Goal: Transaction & Acquisition: Purchase product/service

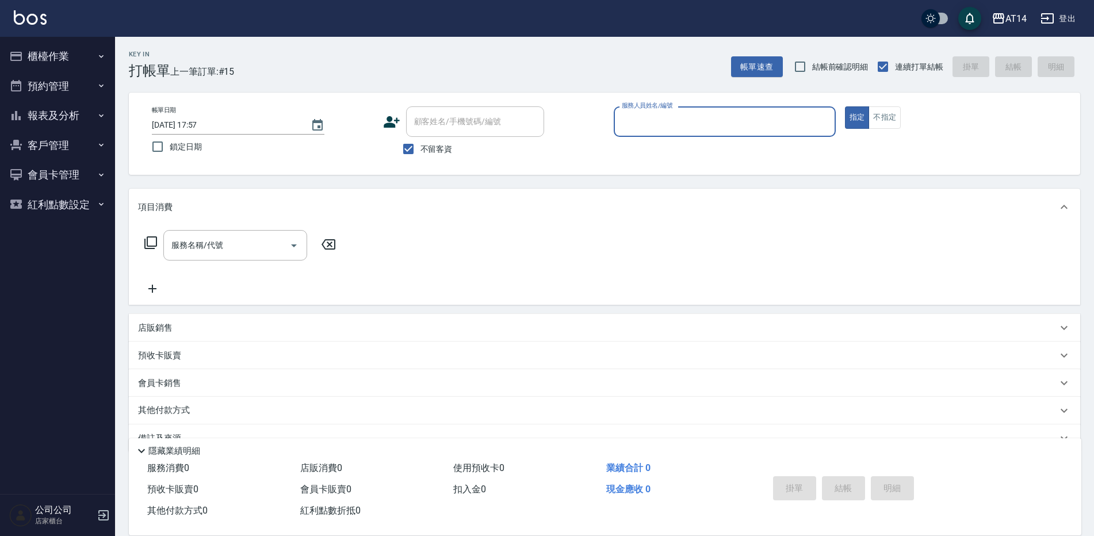
click at [684, 123] on input "服務人員姓名/編號" at bounding box center [725, 122] width 212 height 20
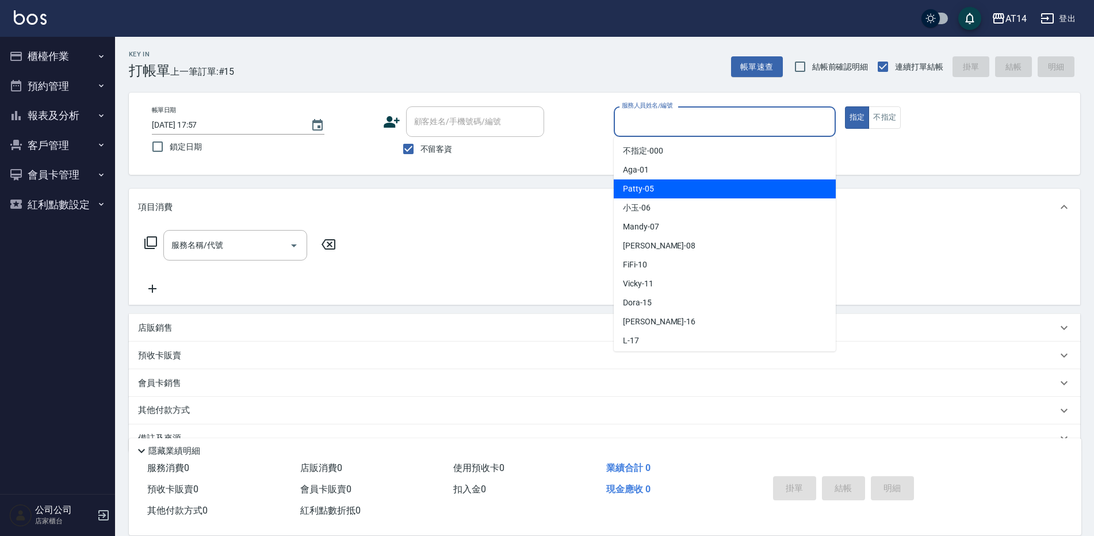
click at [654, 189] on div "Patty -05" at bounding box center [725, 188] width 222 height 19
type input "Patty-05"
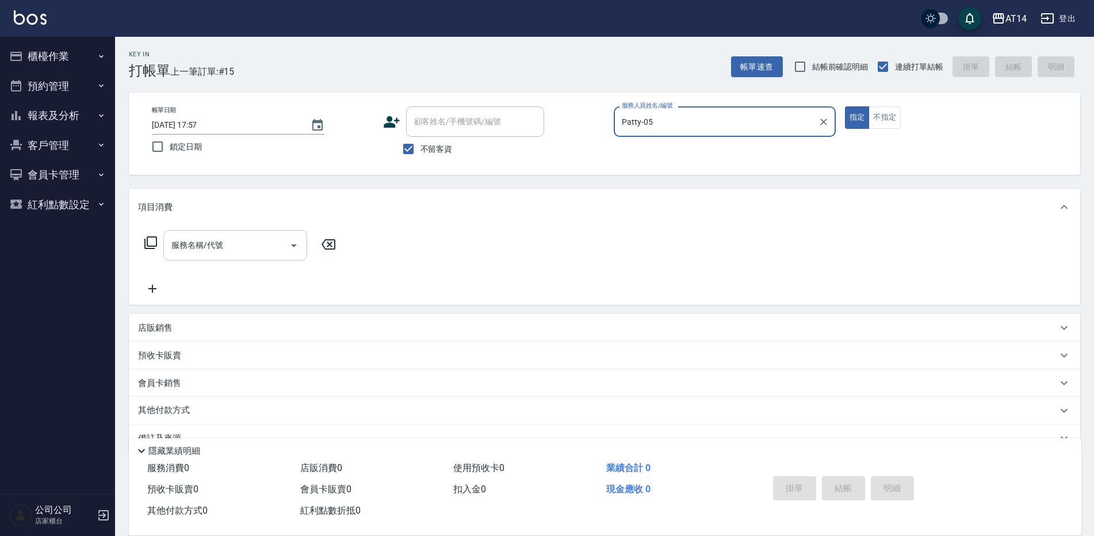
click at [256, 247] on input "服務名稱/代號" at bounding box center [227, 245] width 116 height 20
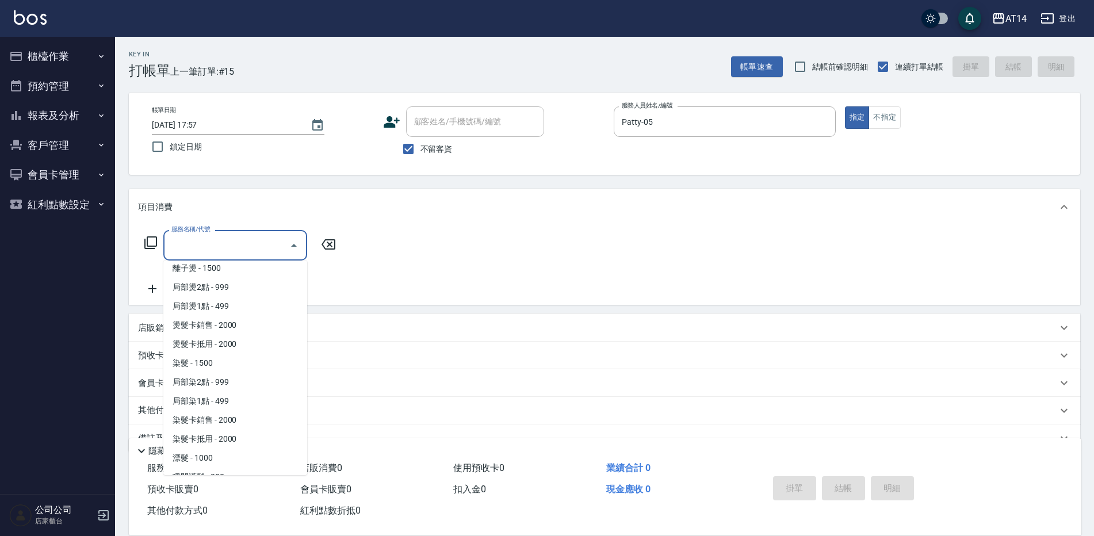
scroll to position [345, 0]
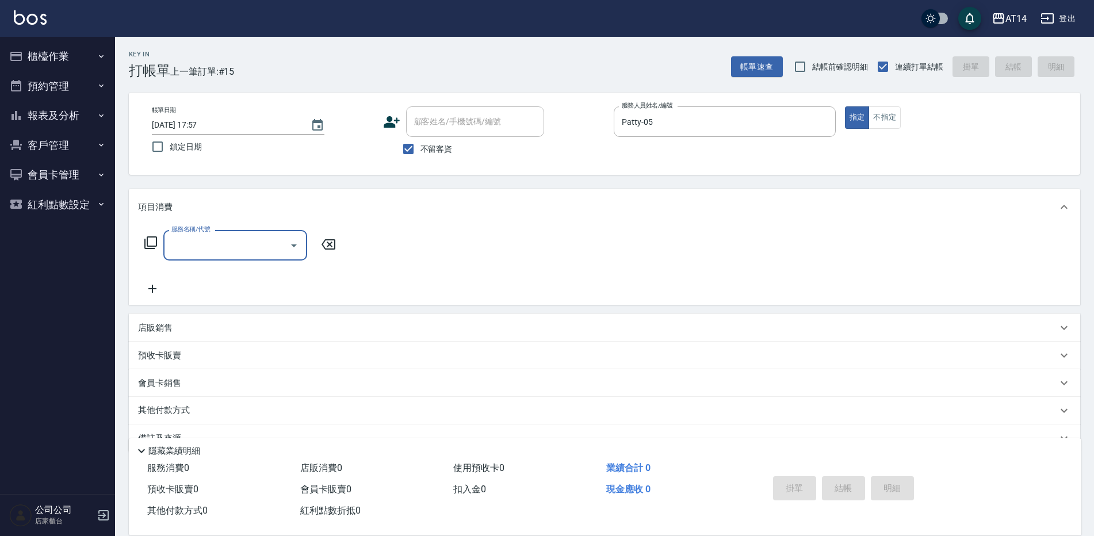
click at [201, 240] on input "服務名稱/代號" at bounding box center [227, 245] width 116 height 20
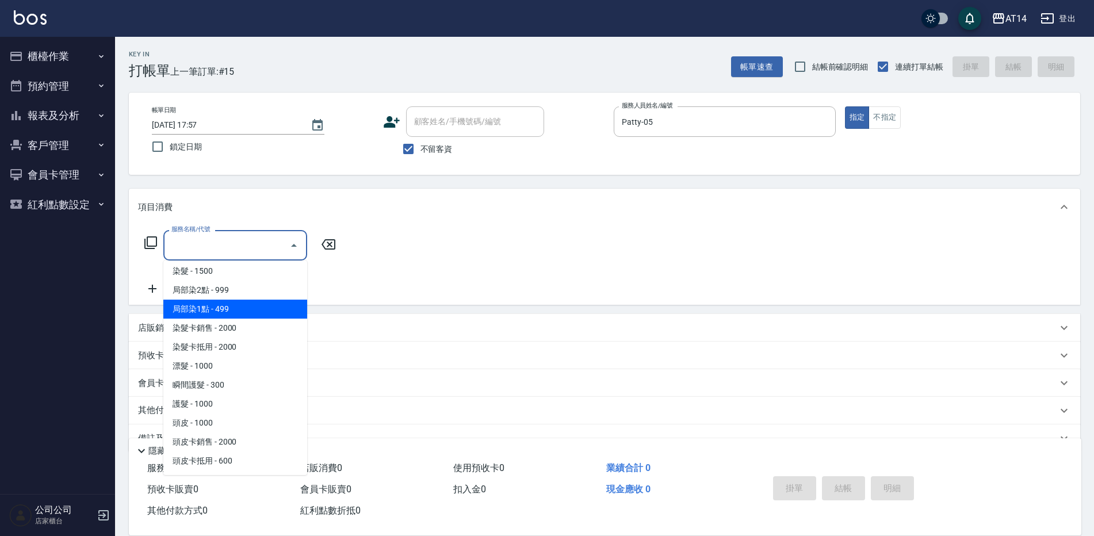
scroll to position [403, 0]
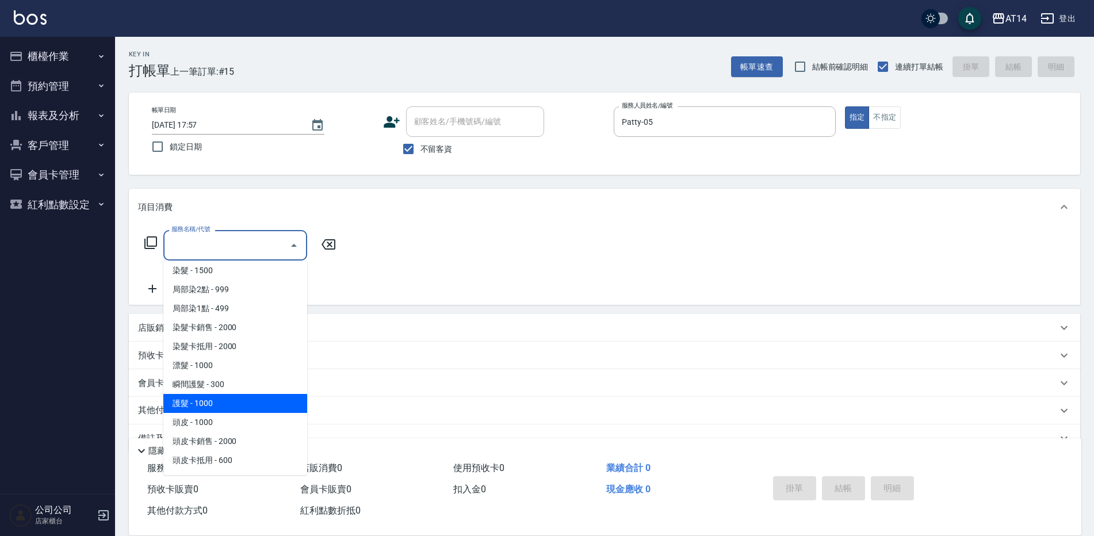
click at [225, 404] on span "護髮 - 1000" at bounding box center [235, 403] width 144 height 19
type input "護髮(051)"
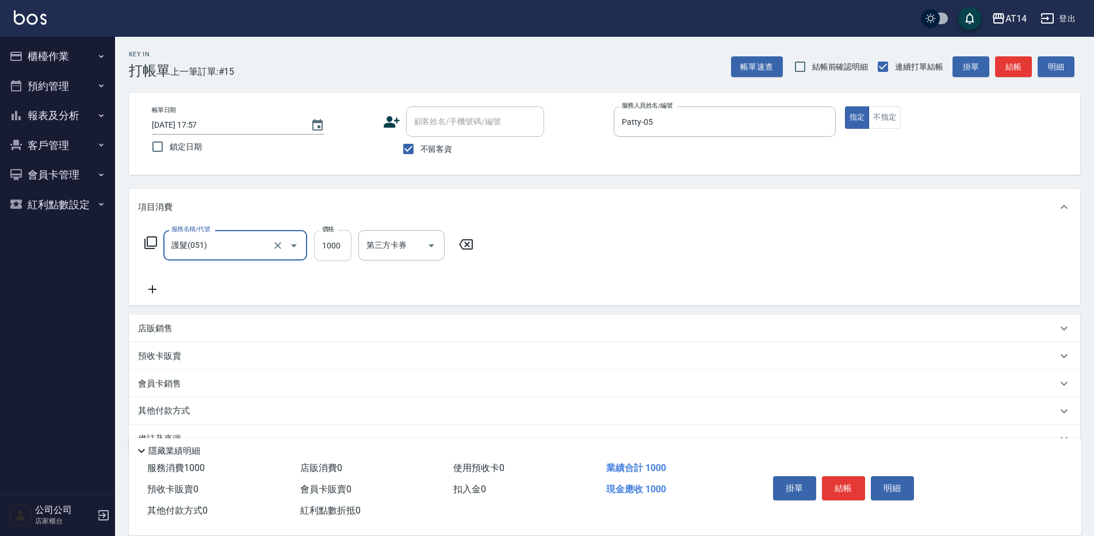
click at [344, 254] on input "1000" at bounding box center [332, 245] width 37 height 31
type input "1500"
click at [156, 291] on icon at bounding box center [152, 289] width 29 height 14
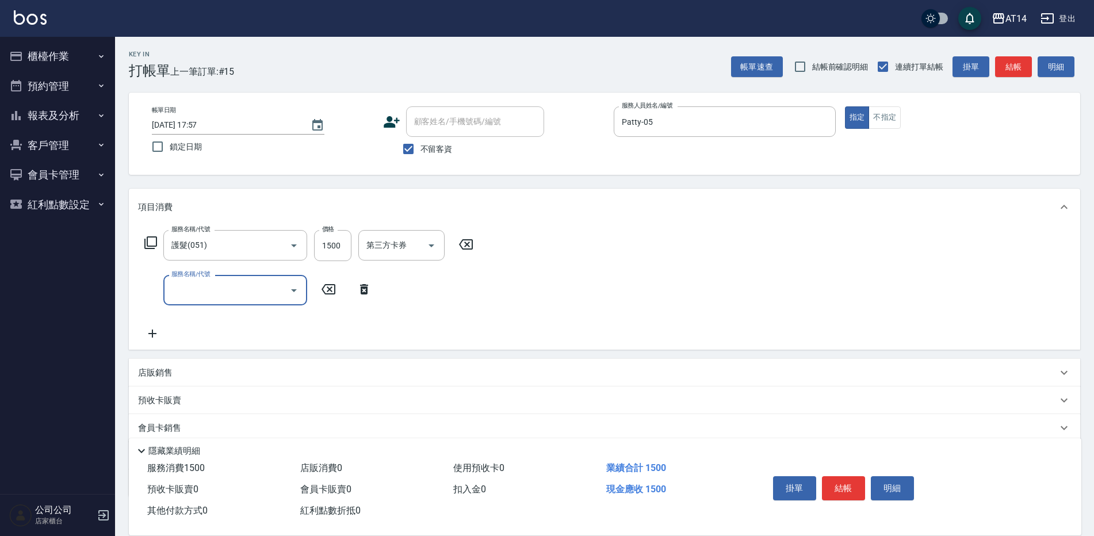
click at [192, 289] on input "服務名稱/代號" at bounding box center [227, 290] width 116 height 20
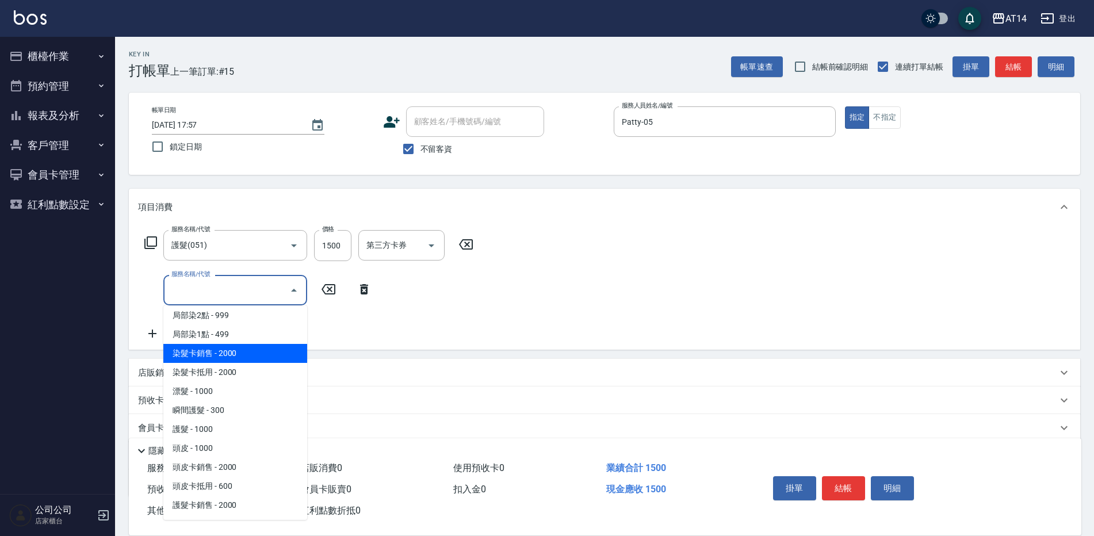
scroll to position [460, 0]
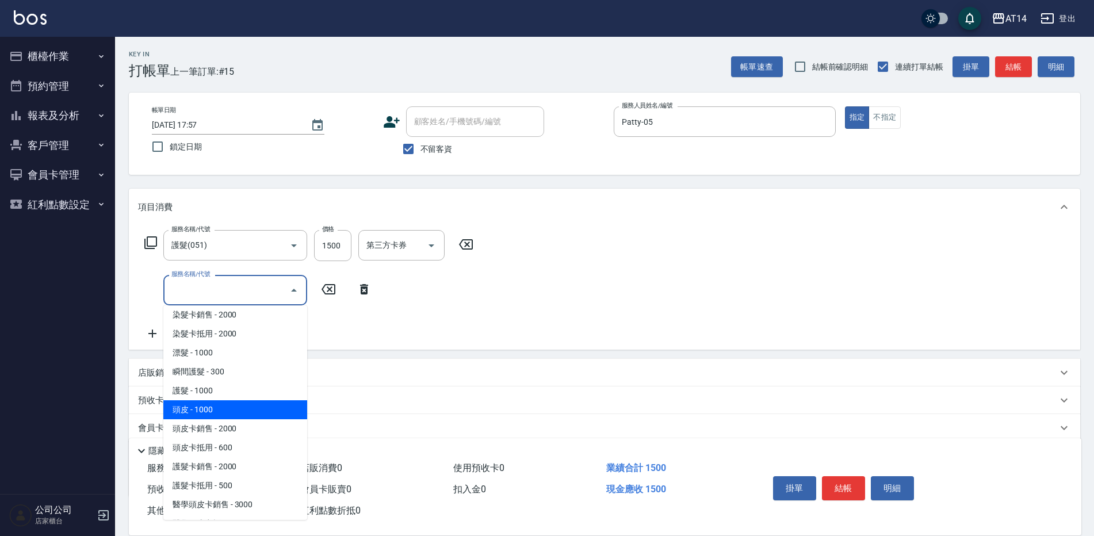
click at [210, 406] on span "頭皮 - 1000" at bounding box center [235, 409] width 144 height 19
type input "頭皮(052)"
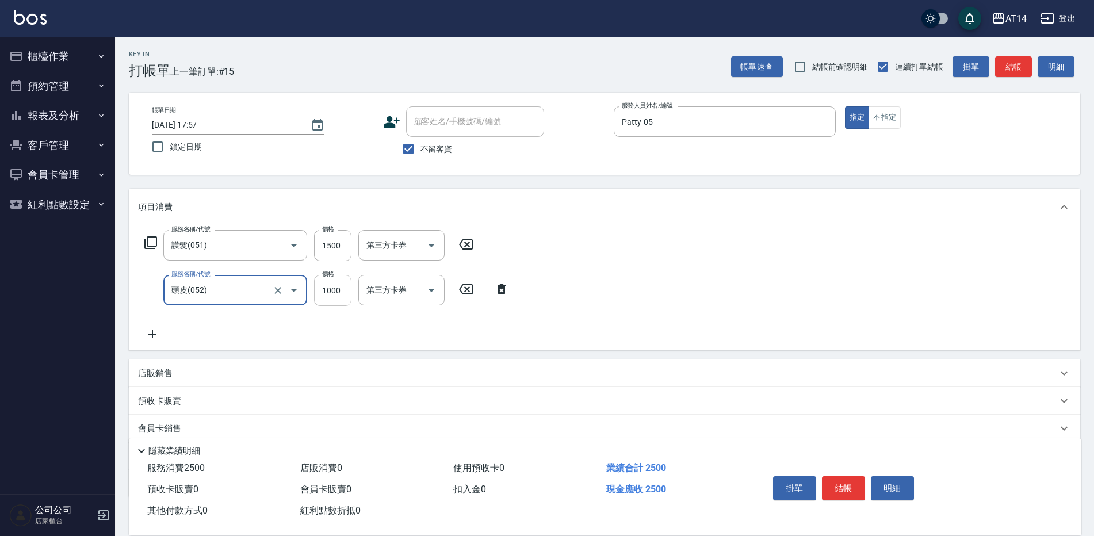
click at [319, 293] on input "1000" at bounding box center [332, 290] width 37 height 31
type input "700"
click at [296, 331] on div "服務名稱/代號 護髮(051) 服務名稱/代號 價格 1500 價格 第三方卡券 第三方卡券 服務名稱/代號 頭皮(052) 服務名稱/代號 價格 700 價…" at bounding box center [327, 285] width 378 height 111
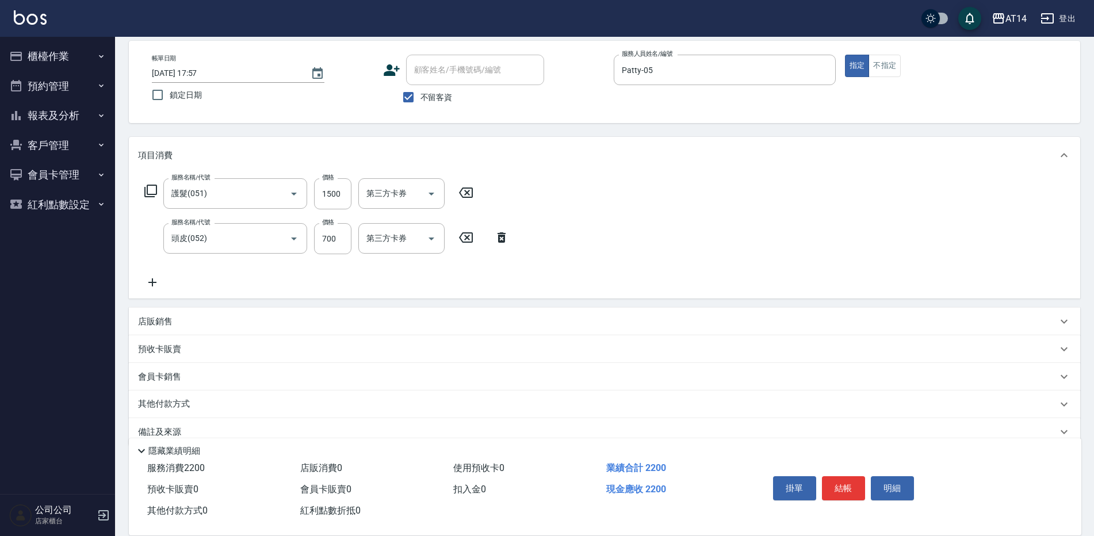
scroll to position [72, 0]
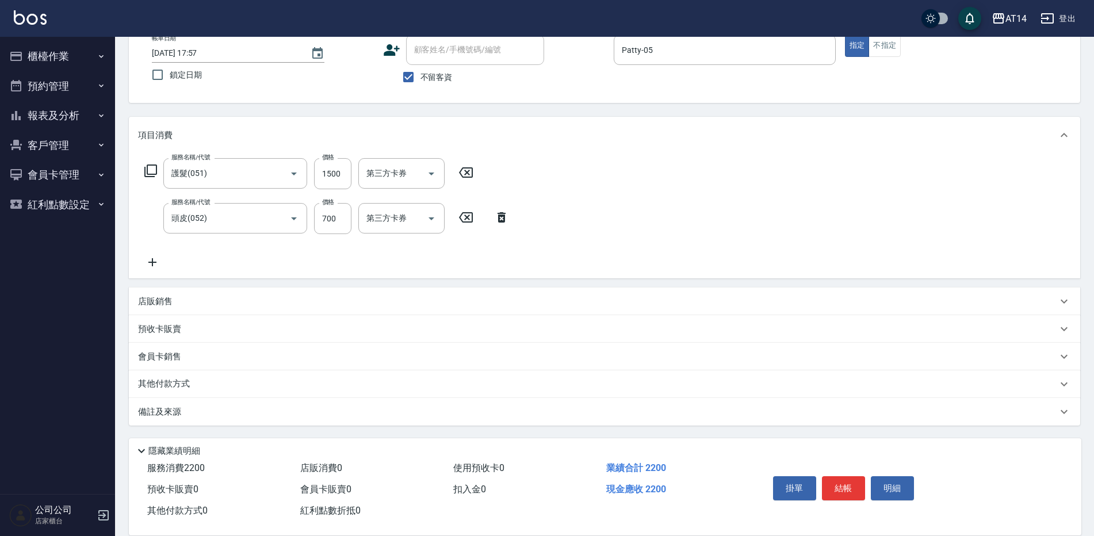
click at [171, 381] on p "其他付款方式" at bounding box center [167, 384] width 58 height 13
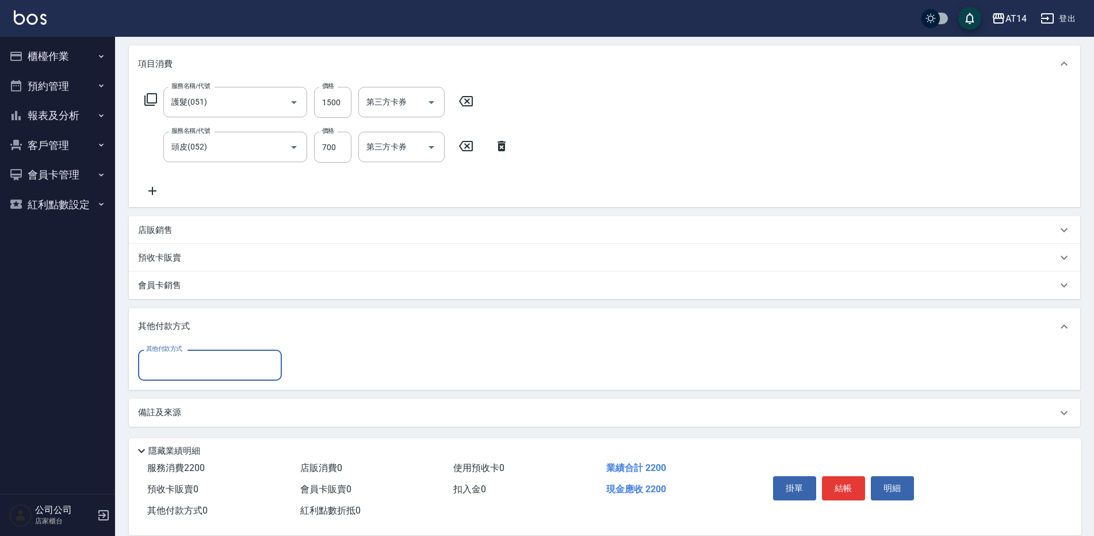
scroll to position [144, 0]
click at [201, 363] on input "其他付款方式" at bounding box center [209, 364] width 133 height 20
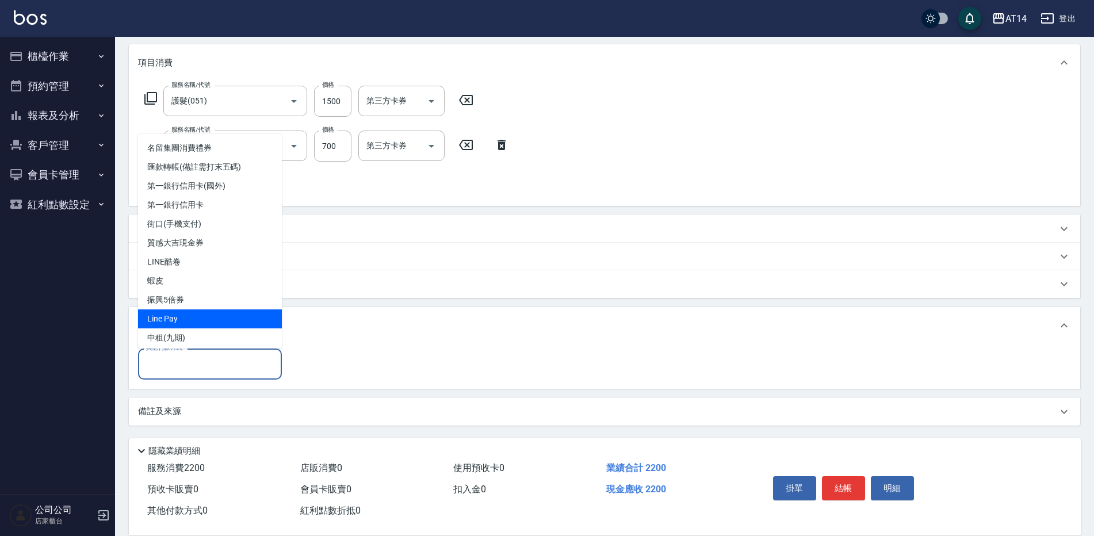
click at [171, 313] on span "Line Pay" at bounding box center [210, 318] width 144 height 19
type input "Line Pay"
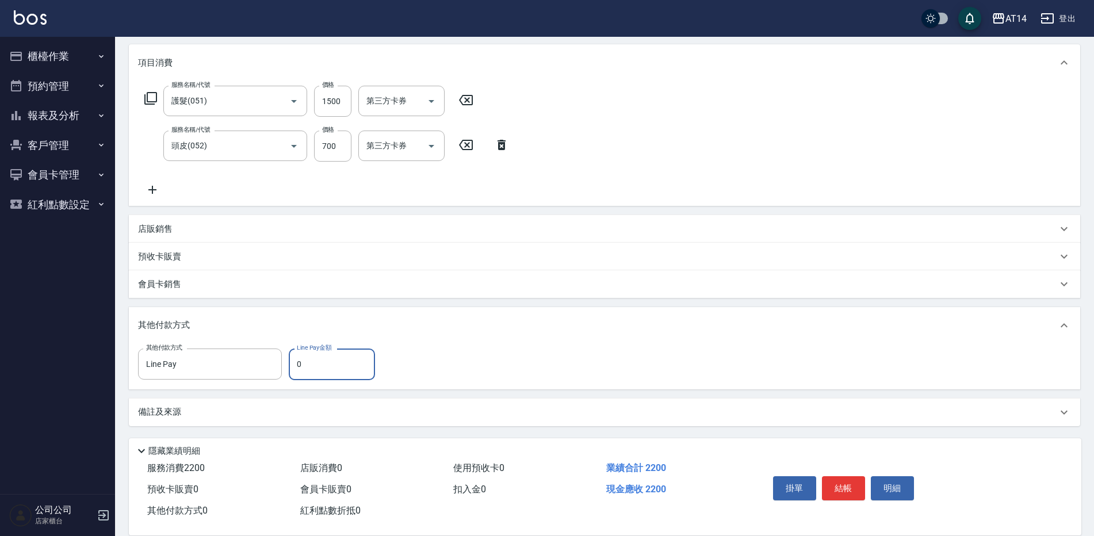
drag, startPoint x: 314, startPoint y: 365, endPoint x: 290, endPoint y: 367, distance: 23.8
click at [290, 367] on input "0" at bounding box center [332, 364] width 86 height 31
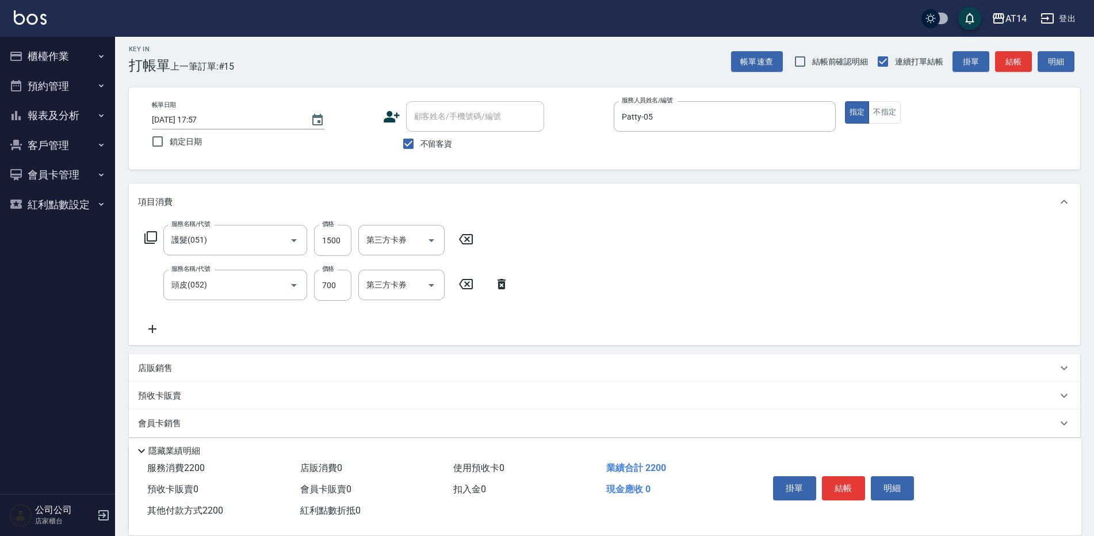
scroll to position [0, 0]
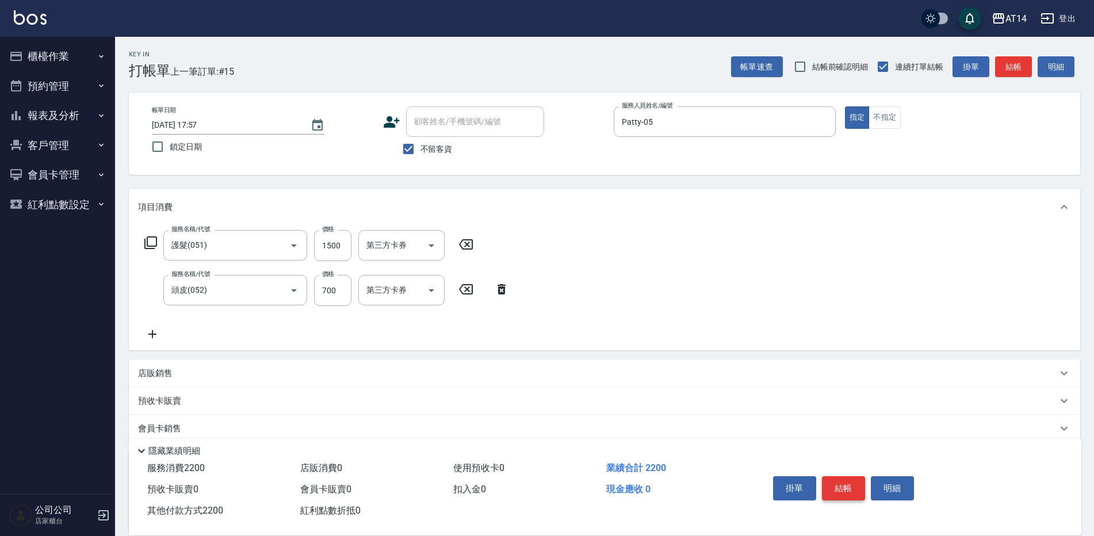
type input "2200"
click at [844, 480] on button "結帳" at bounding box center [843, 488] width 43 height 24
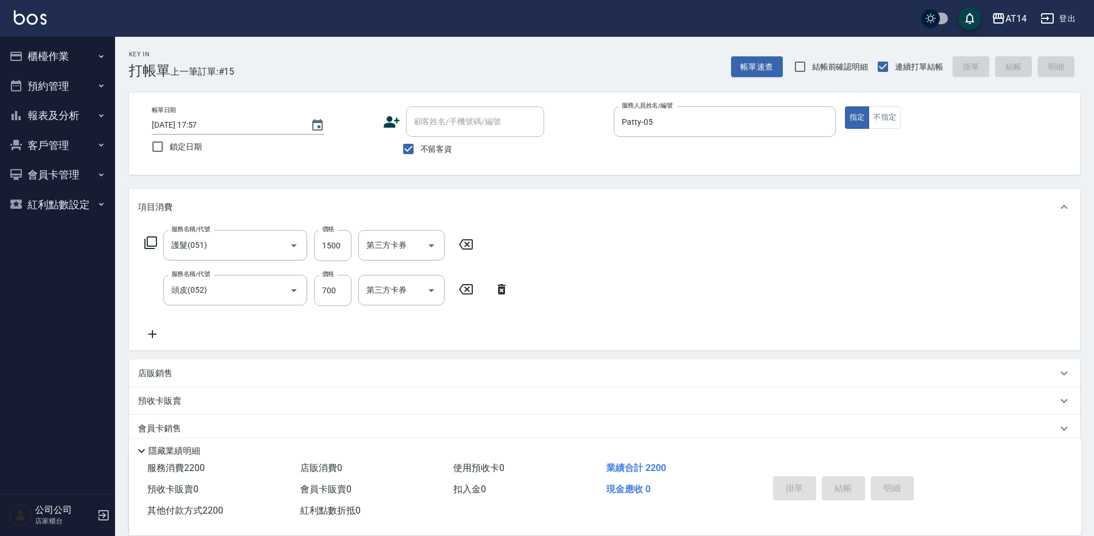
type input "2025/08/19 18:58"
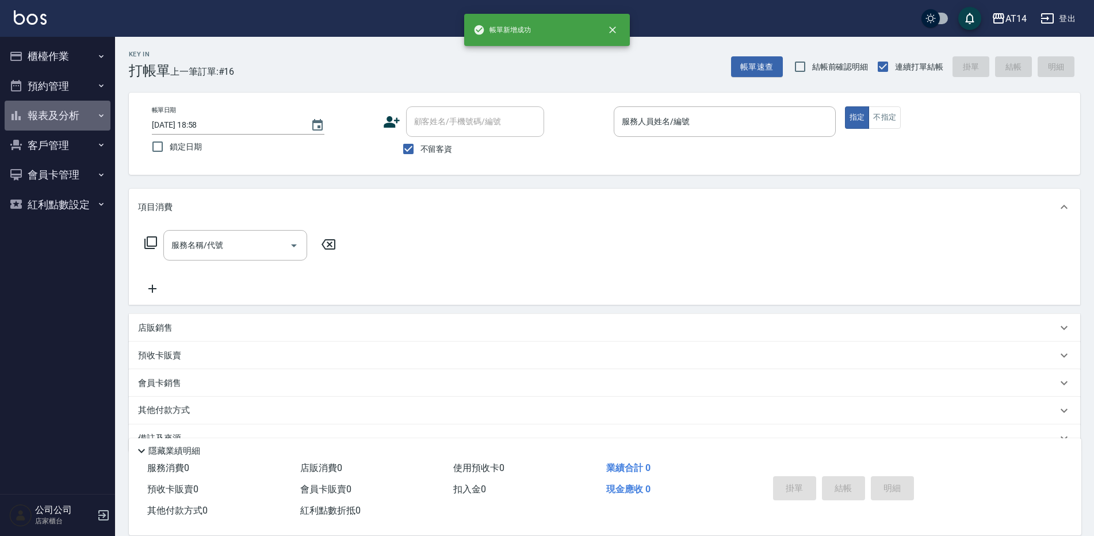
click at [67, 120] on button "報表及分析" at bounding box center [58, 116] width 106 height 30
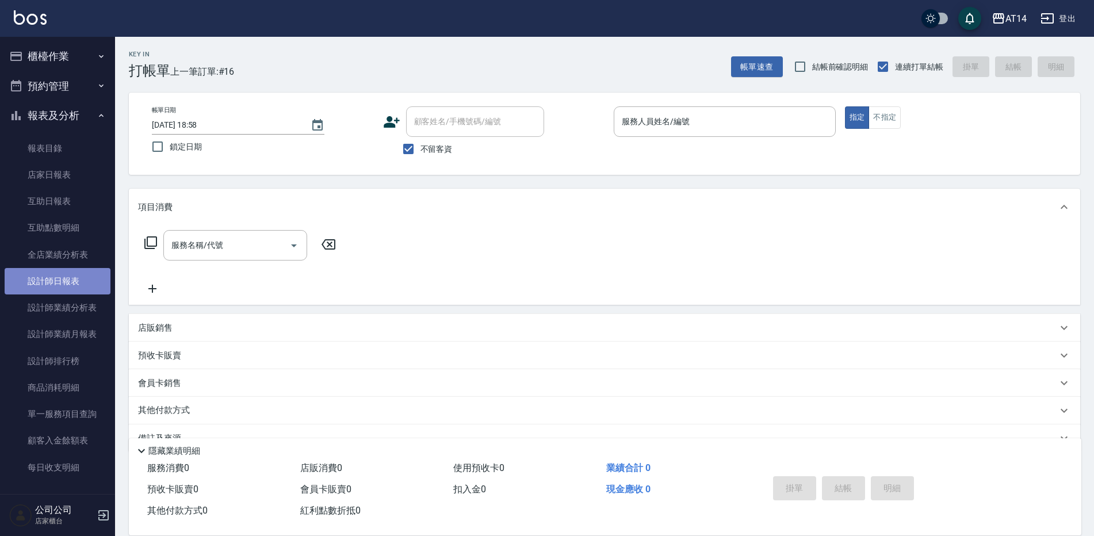
click at [66, 275] on link "設計師日報表" at bounding box center [58, 281] width 106 height 26
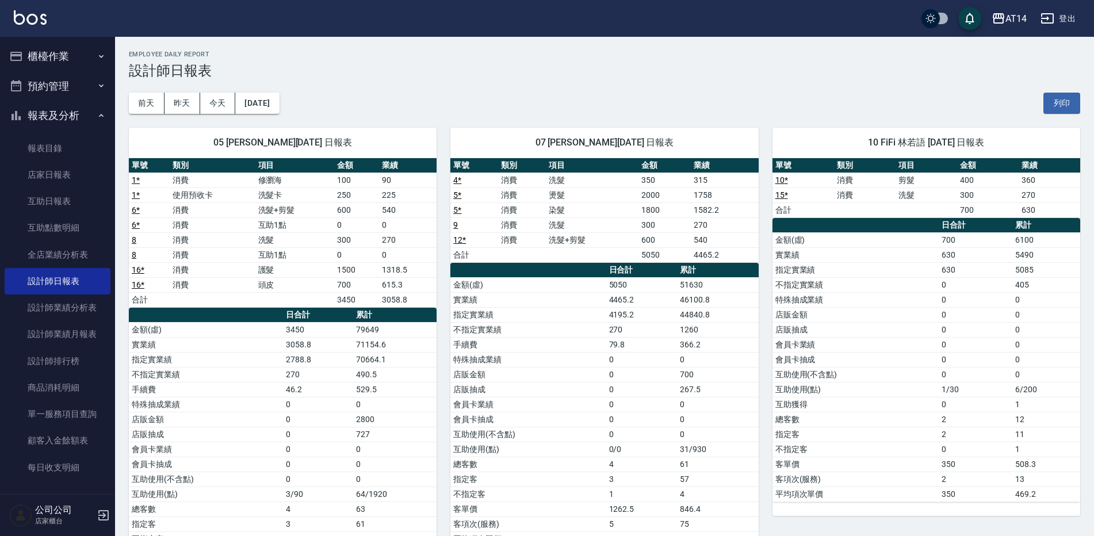
click at [67, 47] on button "櫃檯作業" at bounding box center [58, 56] width 106 height 30
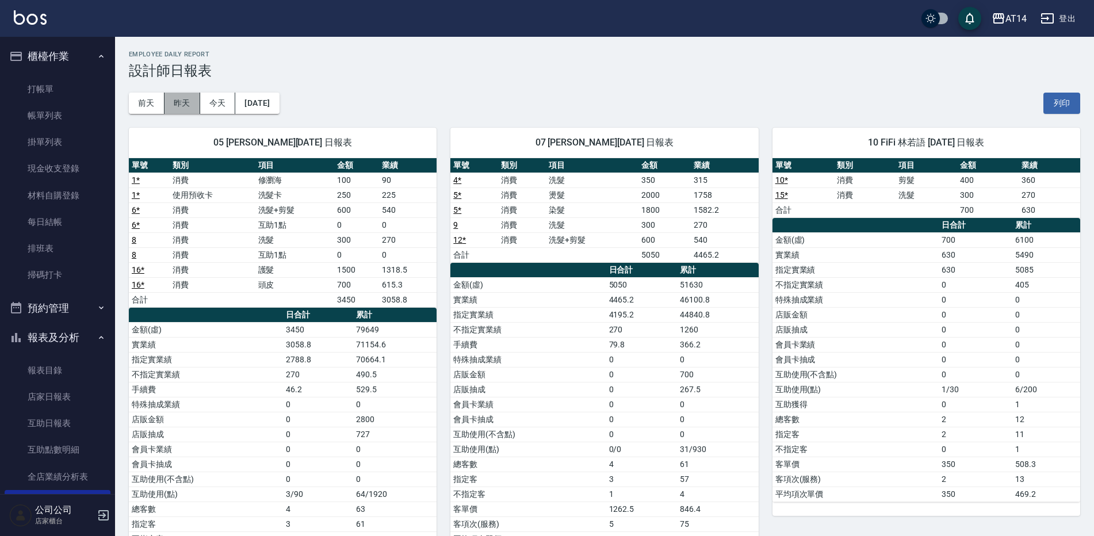
click at [187, 102] on button "昨天" at bounding box center [182, 103] width 36 height 21
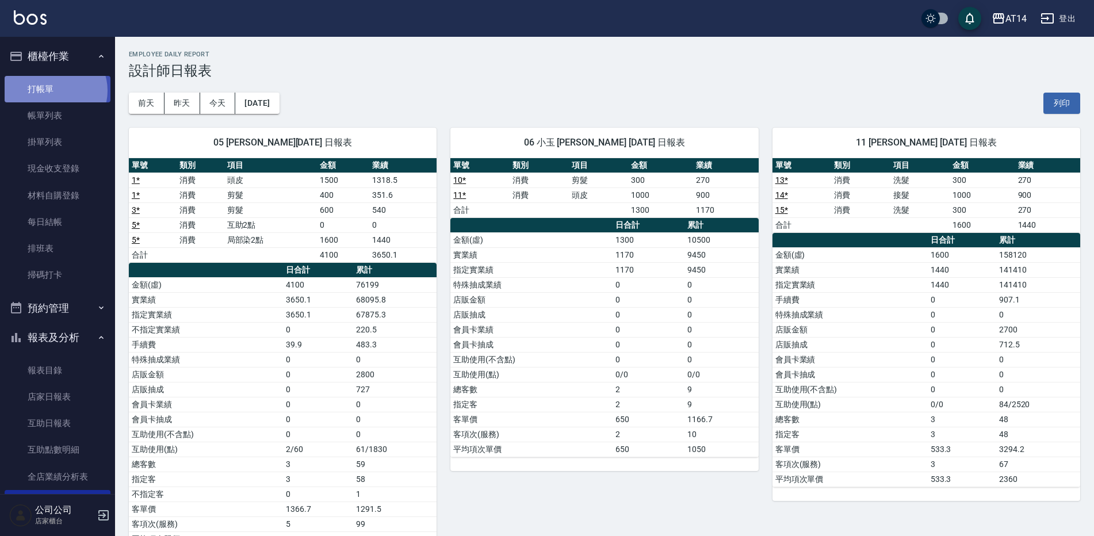
click at [53, 90] on link "打帳單" at bounding box center [58, 89] width 106 height 26
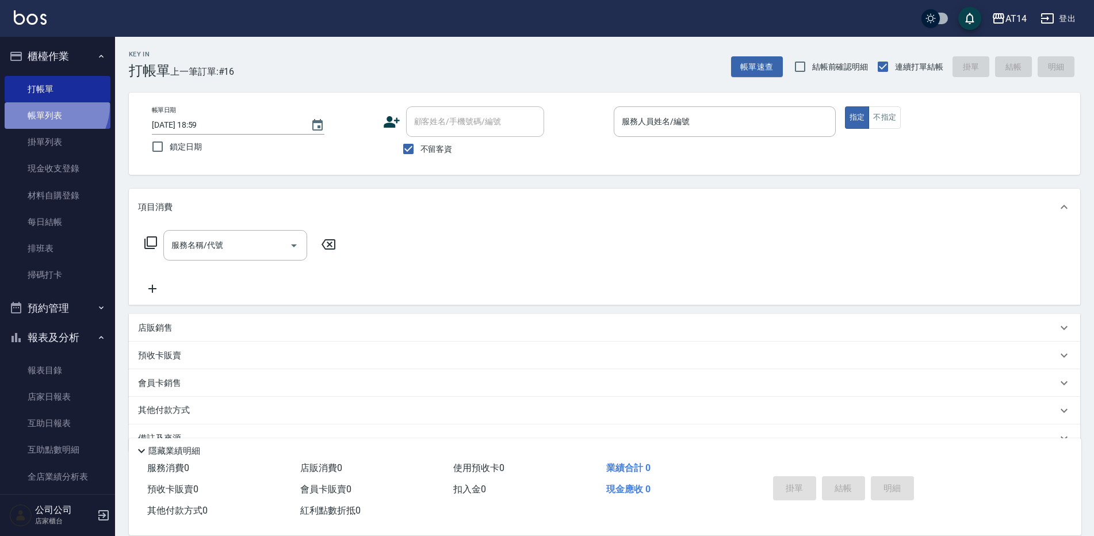
click at [48, 106] on link "帳單列表" at bounding box center [58, 115] width 106 height 26
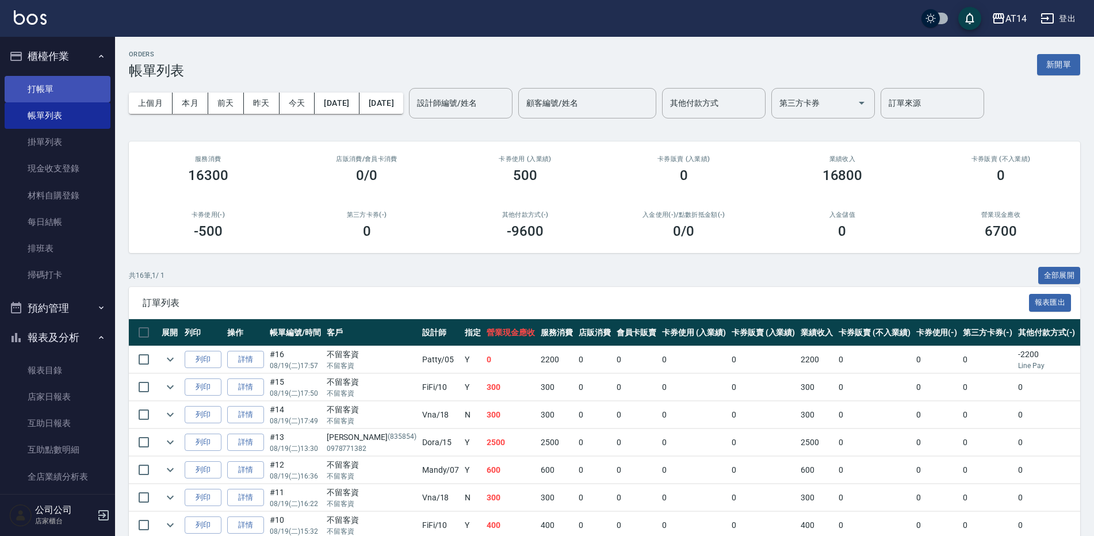
click at [46, 86] on link "打帳單" at bounding box center [58, 89] width 106 height 26
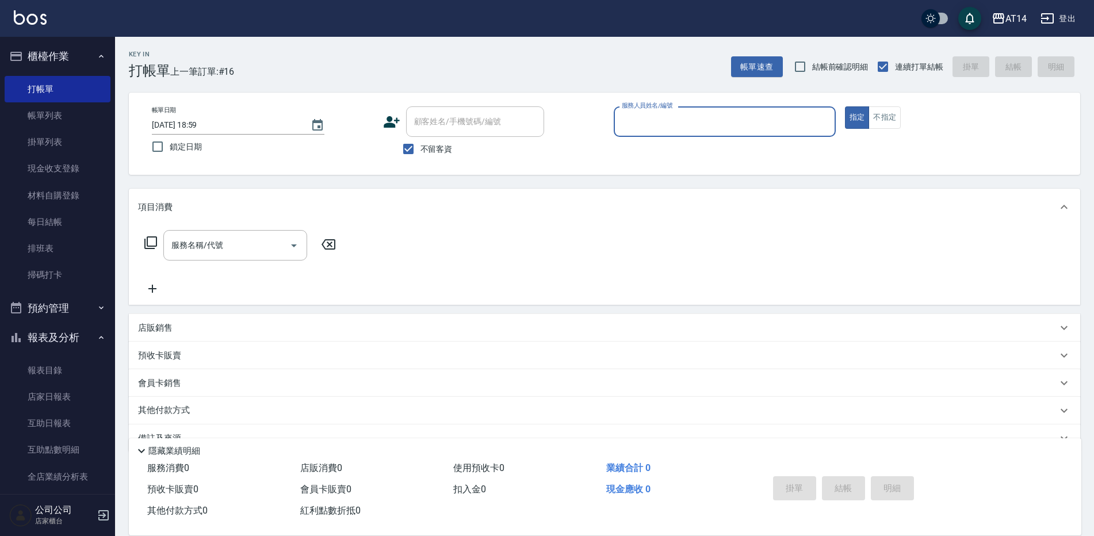
click at [42, 312] on button "預約管理" at bounding box center [58, 308] width 106 height 30
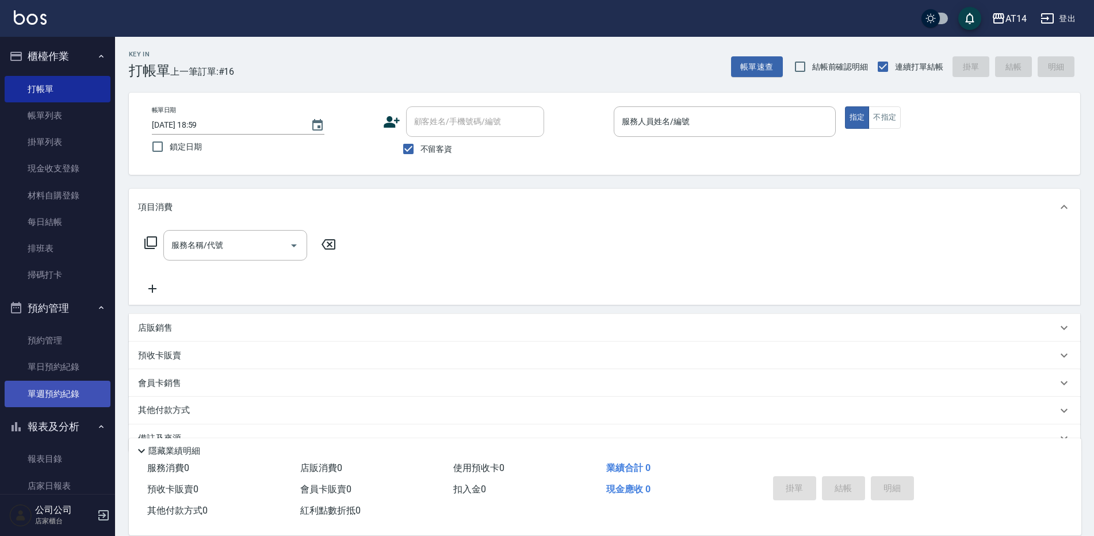
click at [75, 392] on link "單週預約紀錄" at bounding box center [58, 394] width 106 height 26
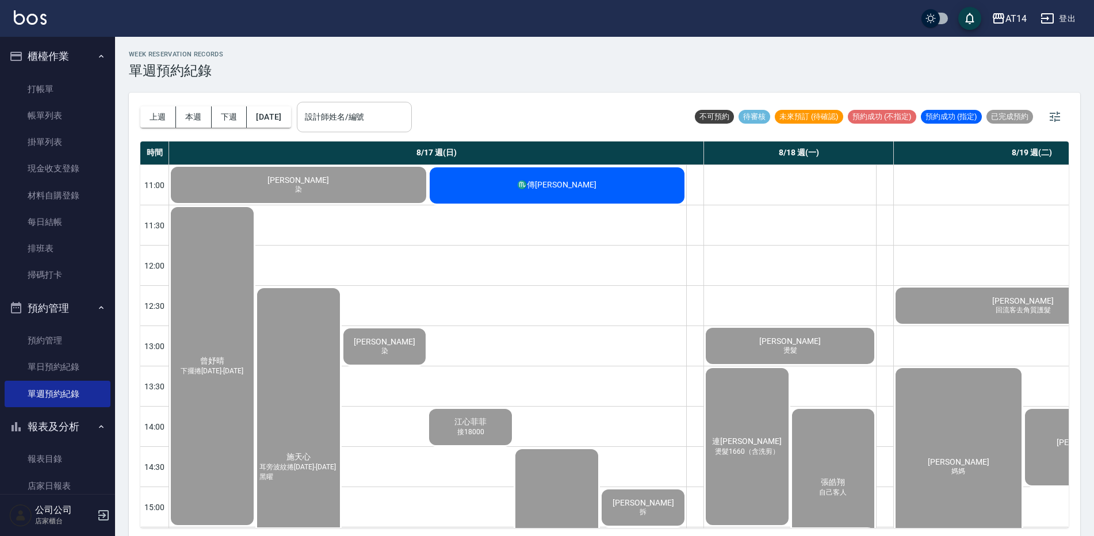
click at [351, 117] on input "設計師姓名/編號" at bounding box center [354, 117] width 105 height 20
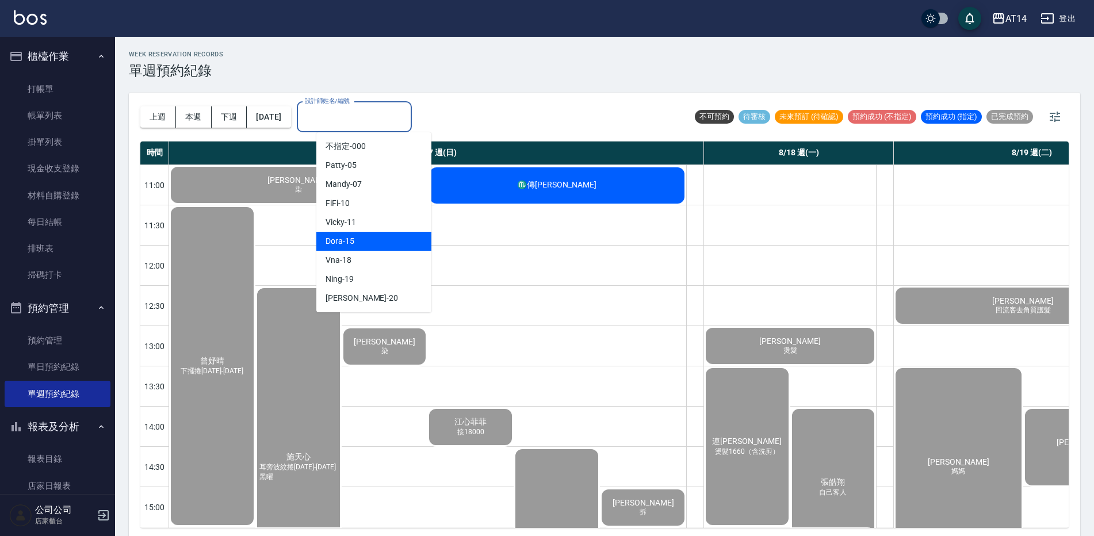
click at [397, 233] on div "Dora -15" at bounding box center [373, 241] width 115 height 19
type input "Dora-15"
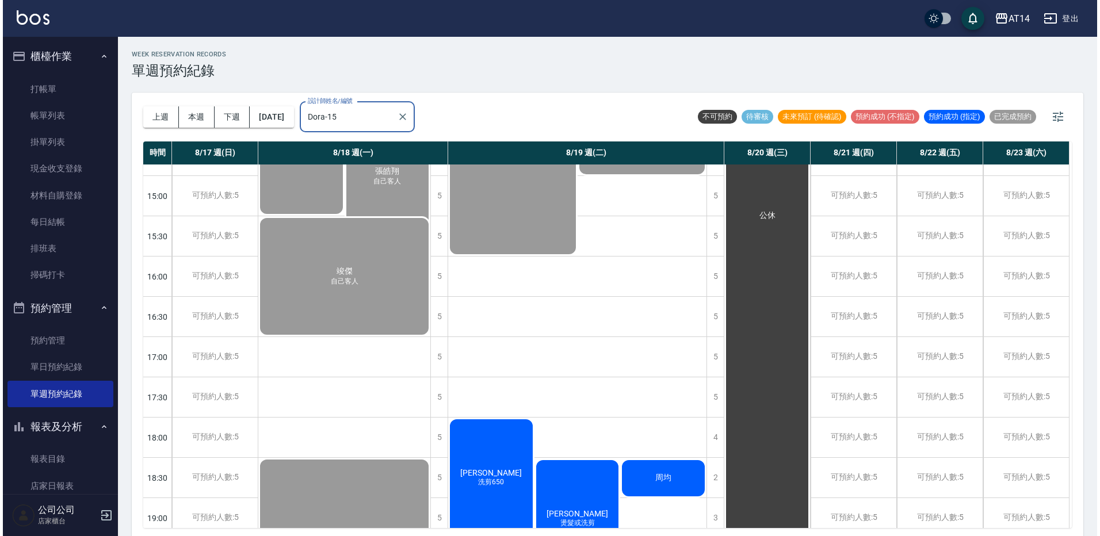
scroll to position [460, 3]
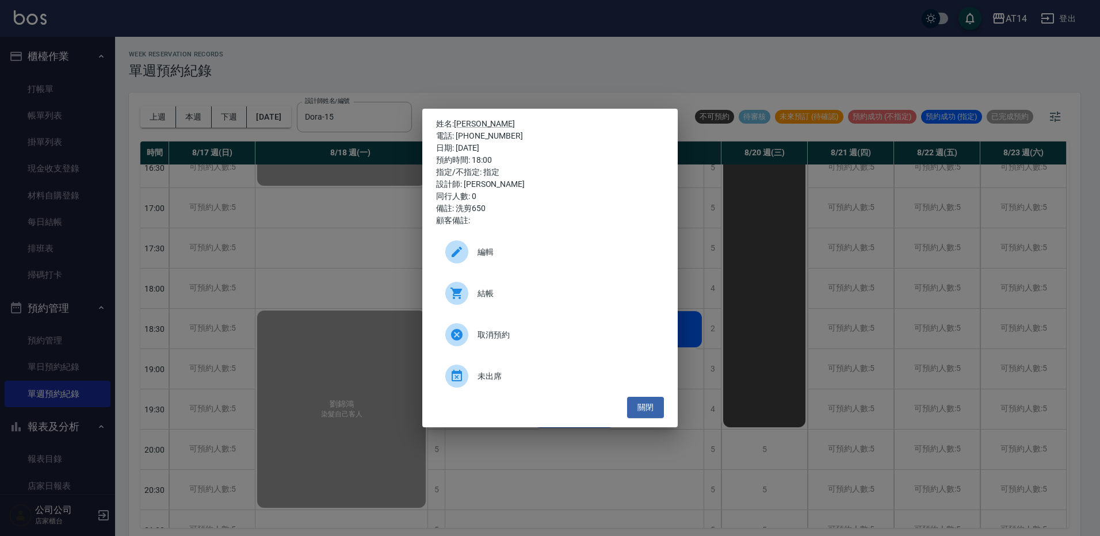
click at [489, 295] on span "結帳" at bounding box center [565, 294] width 177 height 12
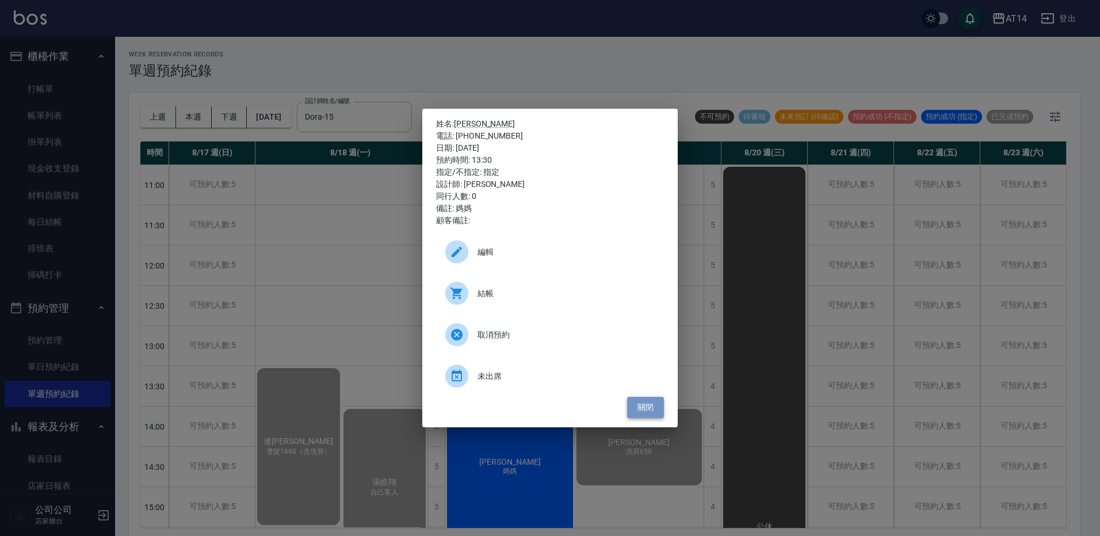
click at [654, 405] on button "關閉" at bounding box center [645, 407] width 37 height 21
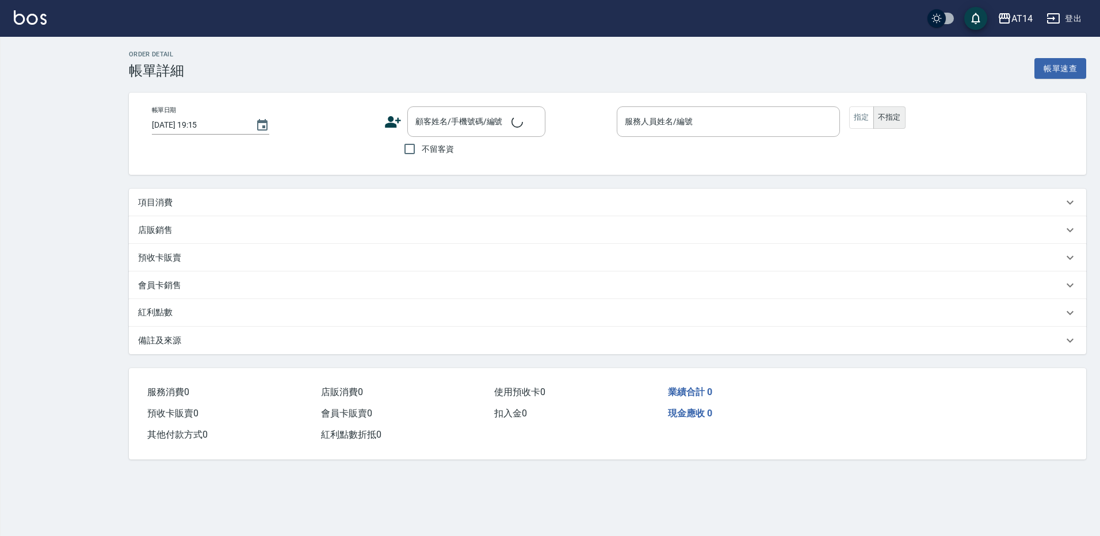
click at [273, 206] on div "項目消費" at bounding box center [600, 203] width 925 height 12
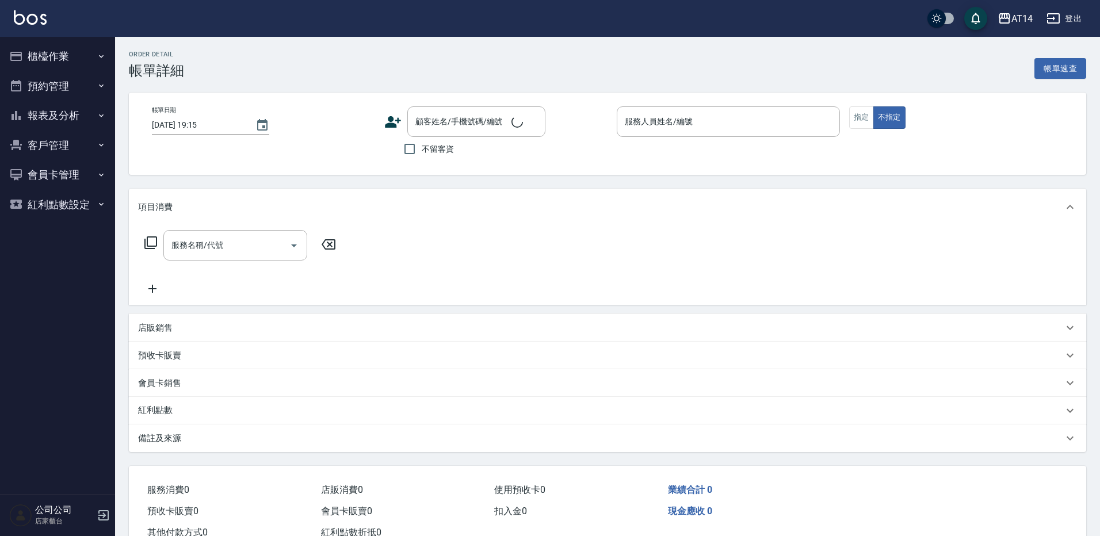
type input "[DATE] 18:00"
type input "Dora-15"
type input "洗剪650"
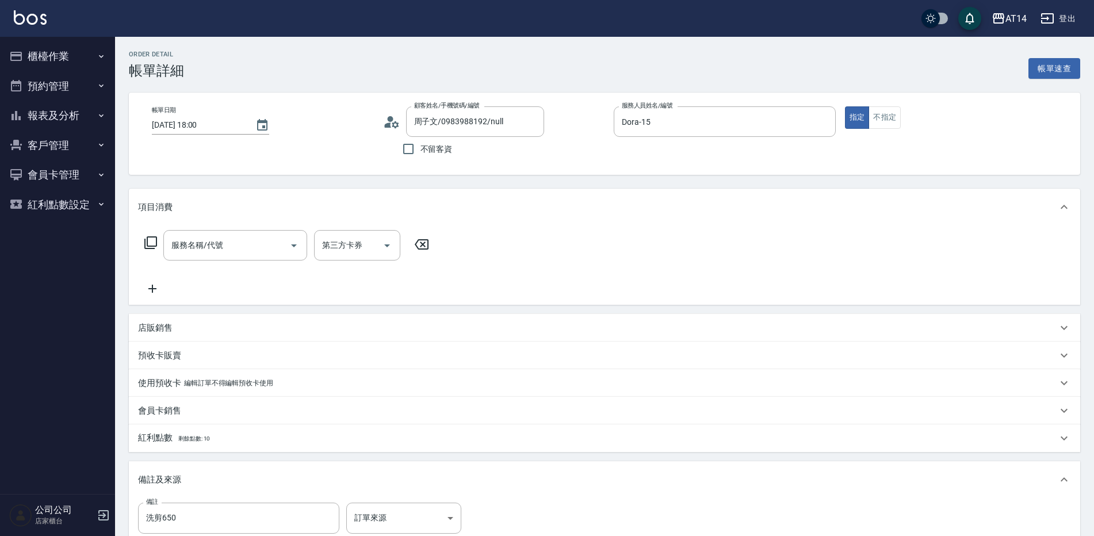
type input "周子文/0983988192/null"
click at [265, 238] on input "服務名稱/代號" at bounding box center [227, 245] width 116 height 20
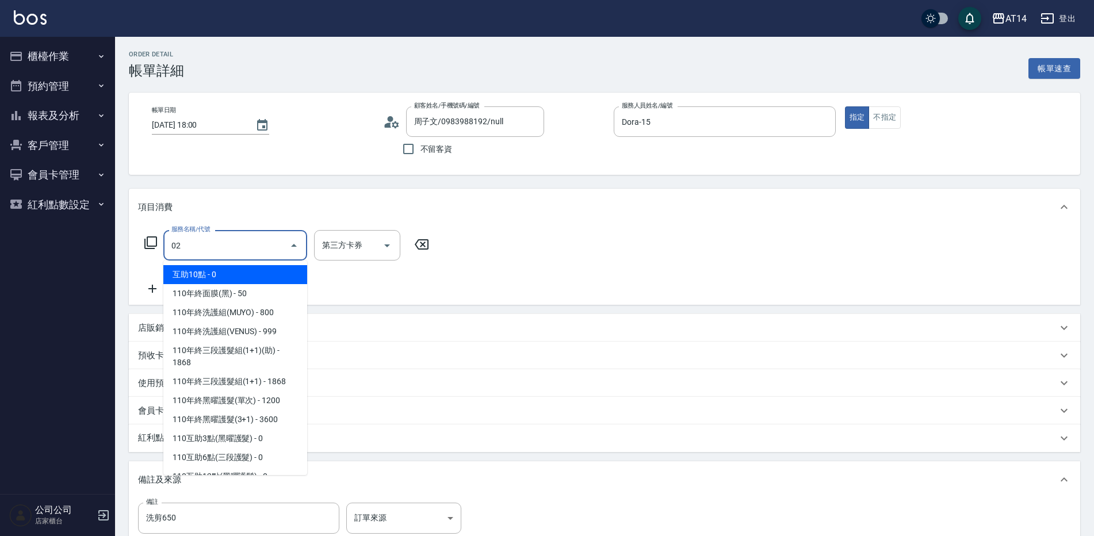
type input "022"
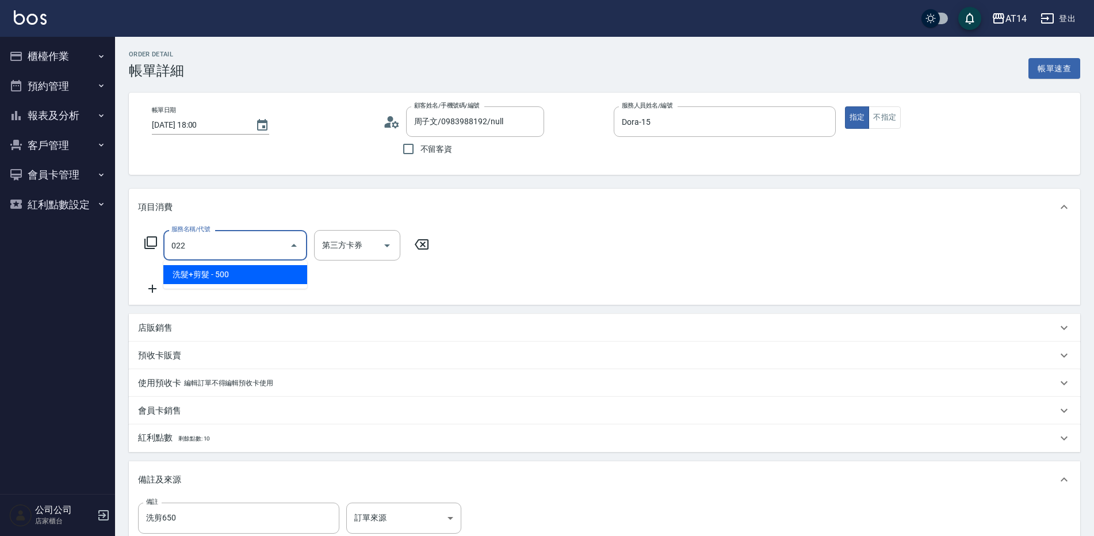
type input "1"
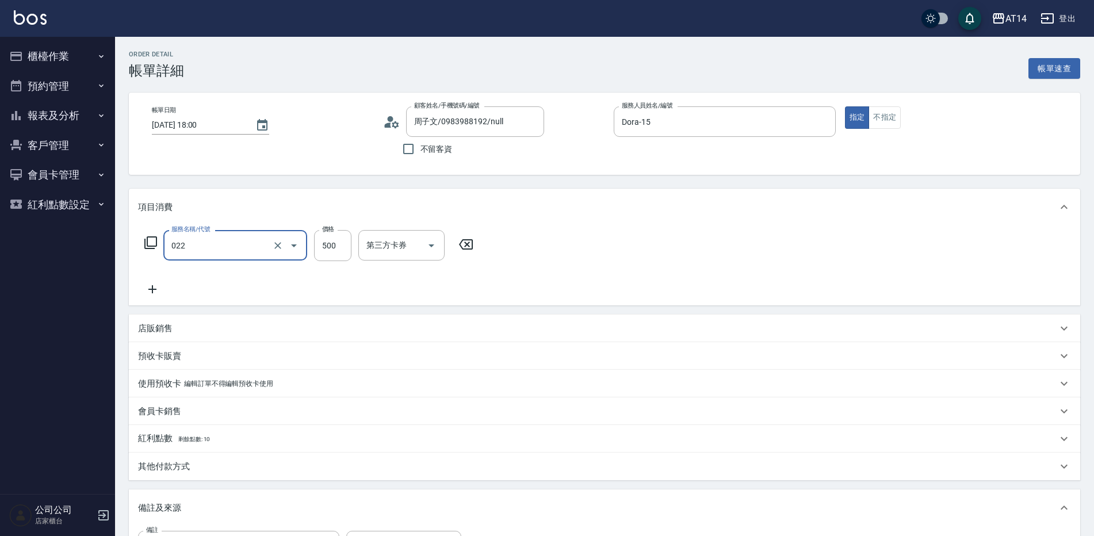
type input "洗髮+剪髮(022)"
type input "6"
type input "0"
type input "650"
type input "1"
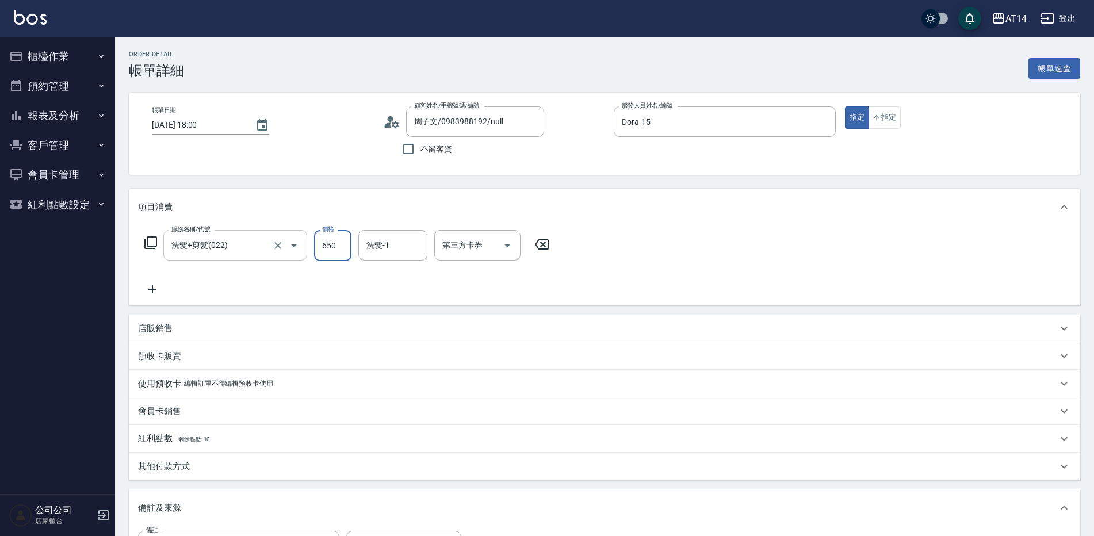
type input "650"
type input "Eric-20"
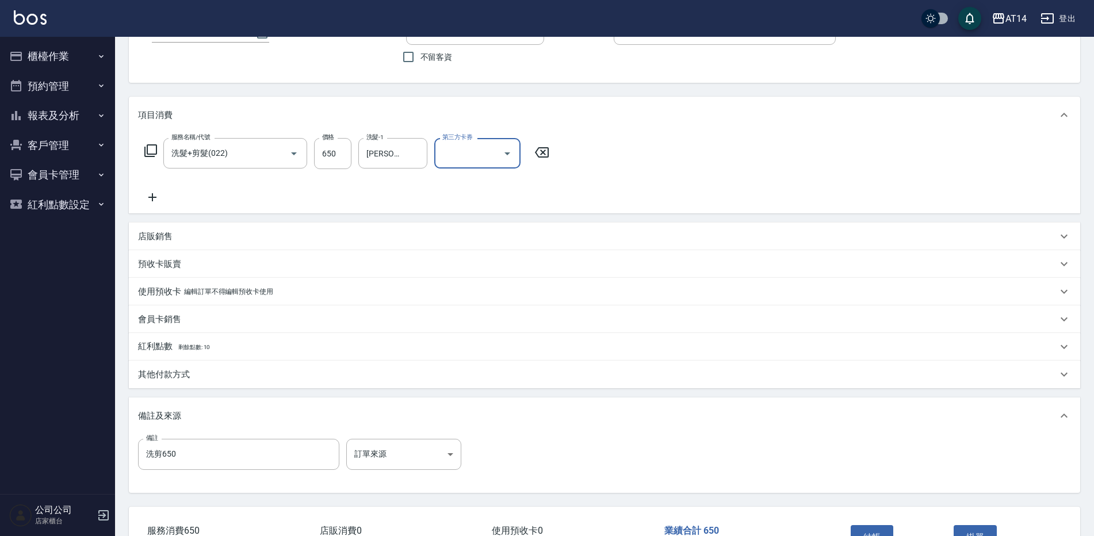
scroll to position [173, 0]
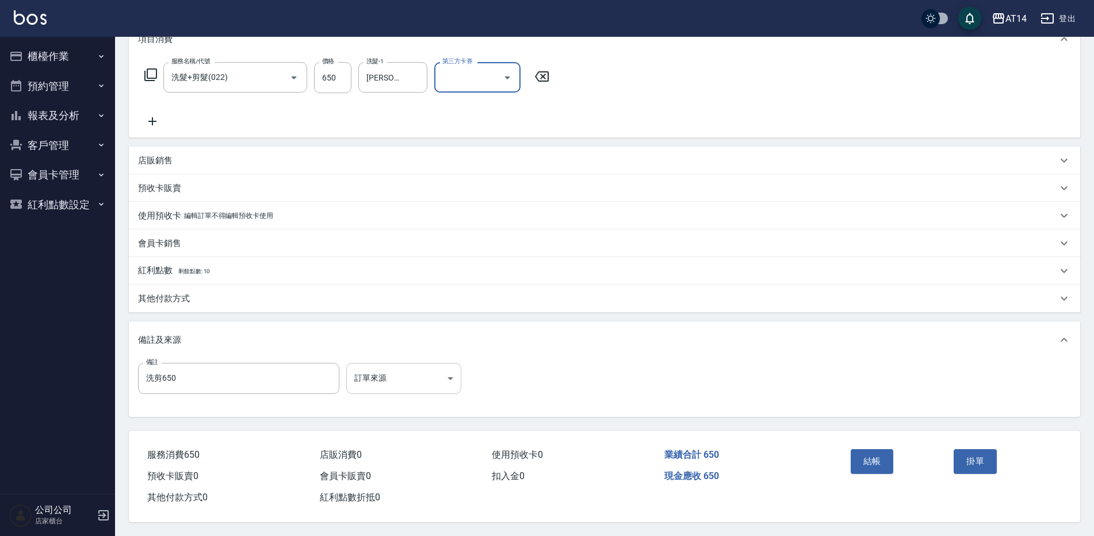
click at [413, 346] on body "AT14 登出 櫃檯作業 打帳單 帳單列表 掛單列表 現金收支登錄 材料自購登錄 每日結帳 排班表 掃碼打卡 預約管理 預約管理 單日預約紀錄 單週預約紀錄 …" at bounding box center [547, 184] width 1094 height 704
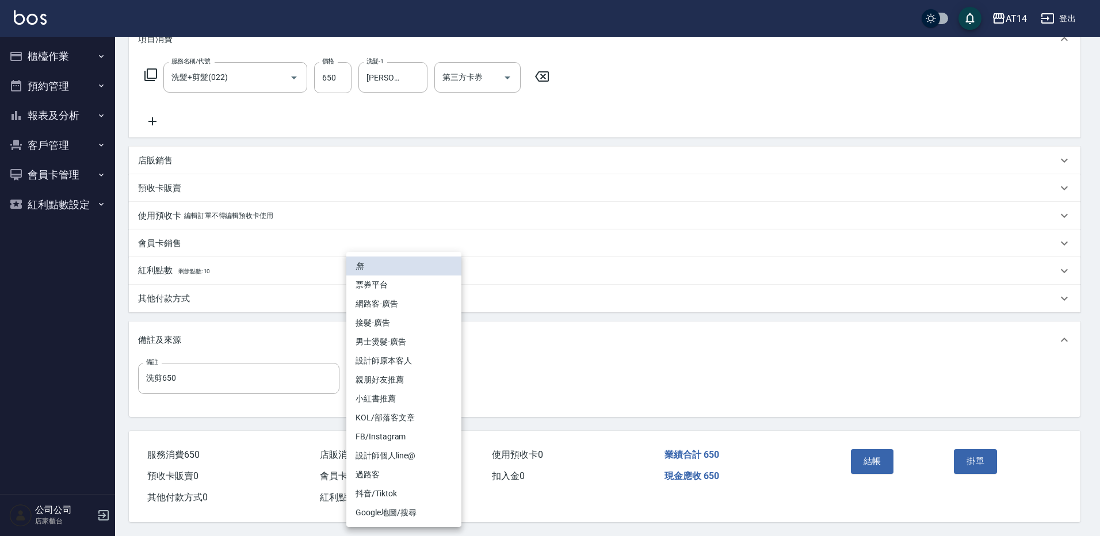
drag, startPoint x: 386, startPoint y: 362, endPoint x: 397, endPoint y: 374, distance: 15.9
click at [387, 362] on li "設計師原本客人" at bounding box center [403, 360] width 115 height 19
type input "設計師原本客人"
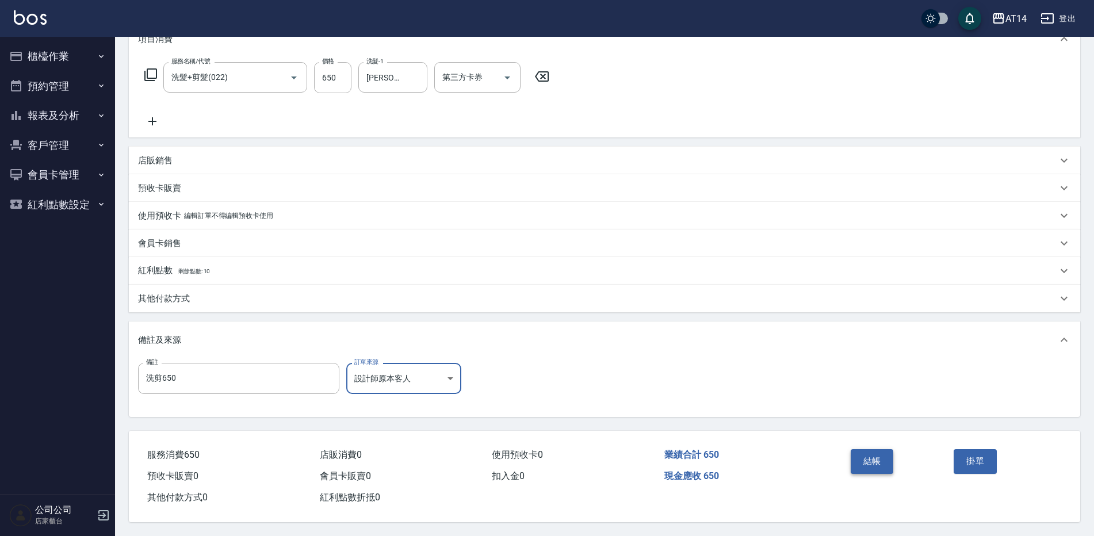
click at [875, 461] on button "結帳" at bounding box center [872, 461] width 43 height 24
